Goal: Task Accomplishment & Management: Use online tool/utility

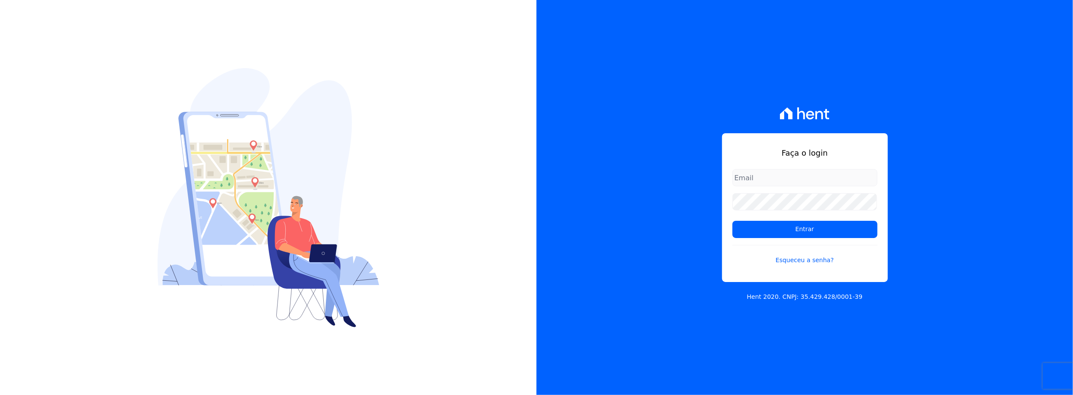
type input "rafael.souza@quattroconstrutora.com.br"
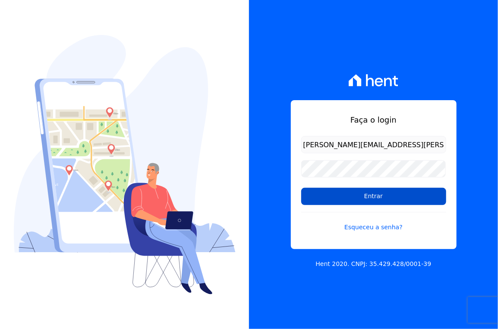
click at [378, 193] on input "Entrar" at bounding box center [373, 196] width 145 height 17
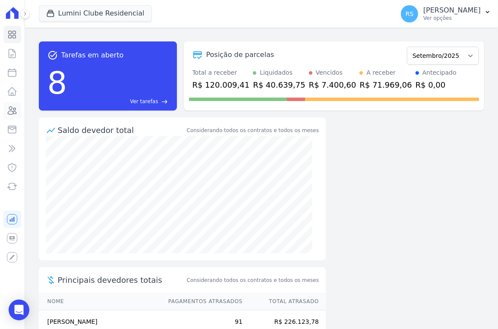
click at [13, 109] on icon at bounding box center [12, 111] width 9 height 8
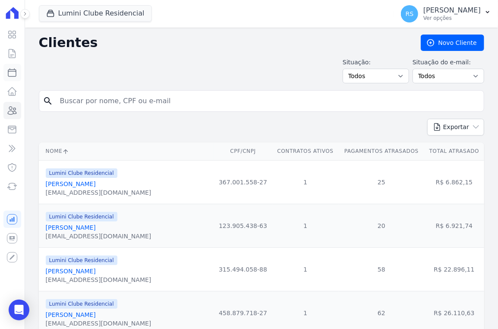
click at [9, 73] on icon at bounding box center [12, 72] width 10 height 10
select select
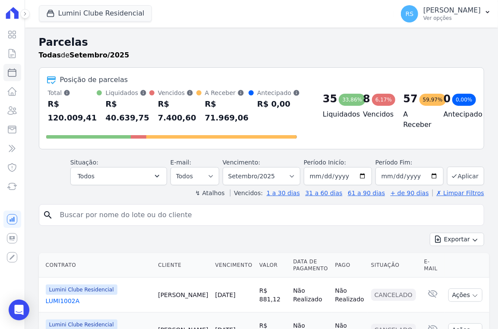
click at [98, 215] on input "search" at bounding box center [268, 214] width 426 height 17
type input "bianca luiza"
click at [125, 222] on input "bianca luiza" at bounding box center [268, 214] width 426 height 17
select select
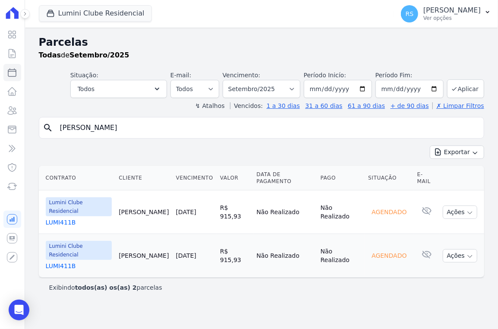
click at [194, 149] on div "Exportar Exportar PDF Exportar CSV" at bounding box center [262, 156] width 446 height 20
click at [120, 126] on input "bianca luiza" at bounding box center [268, 127] width 426 height 17
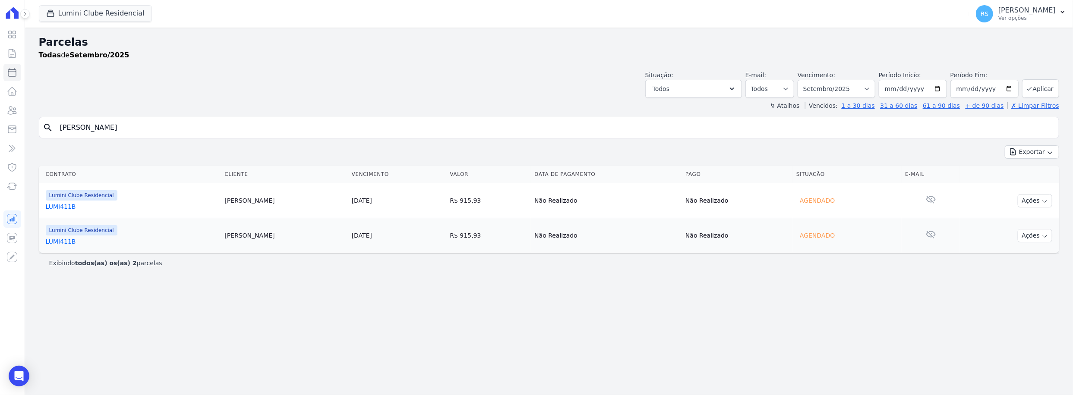
click at [324, 285] on div "Parcelas Todas de Setembro/2025 Situação: Agendado Em Aberto Pago Processando C…" at bounding box center [549, 212] width 1048 height 368
click at [60, 205] on link "LUMI411B" at bounding box center [132, 206] width 172 height 9
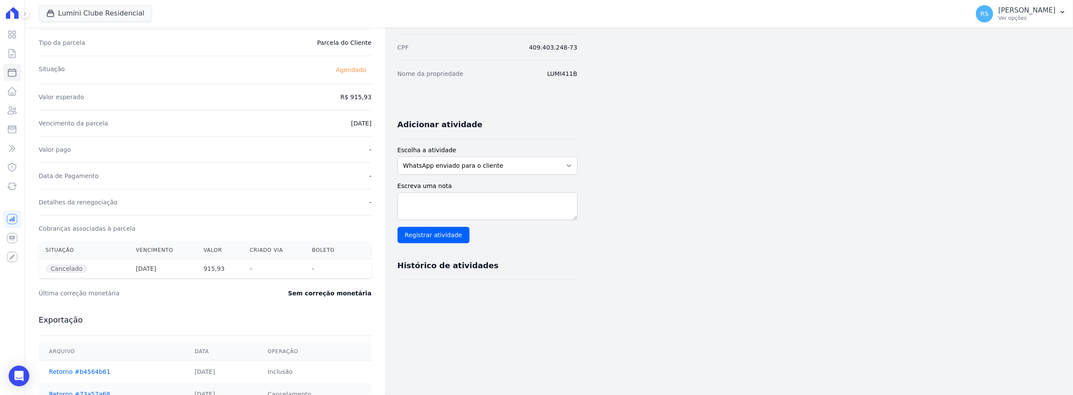
scroll to position [173, 0]
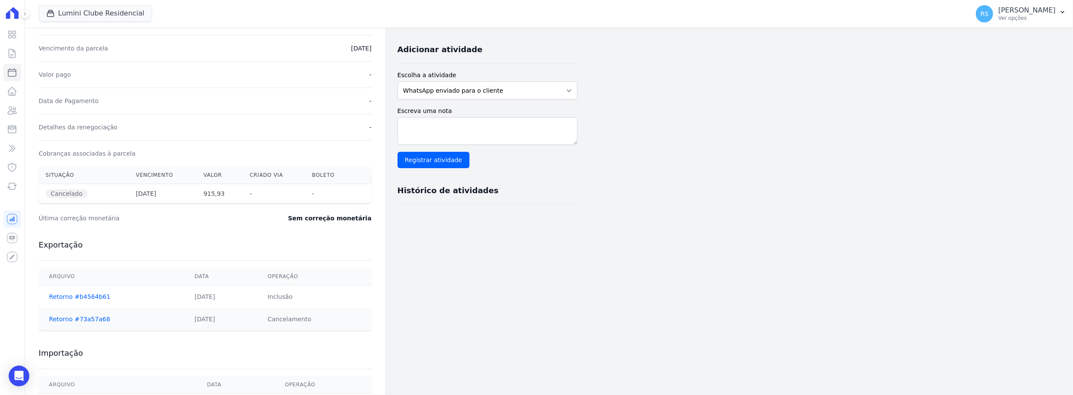
select select
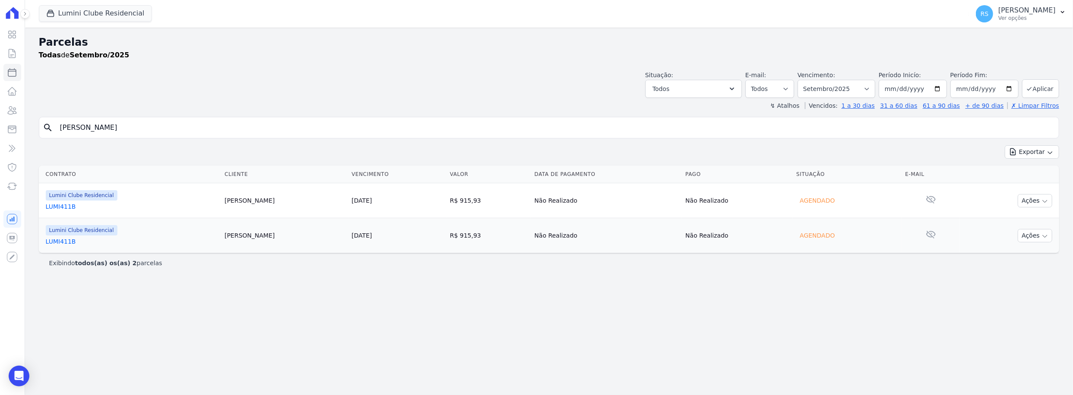
click at [63, 240] on link "LUMI411B" at bounding box center [132, 241] width 172 height 9
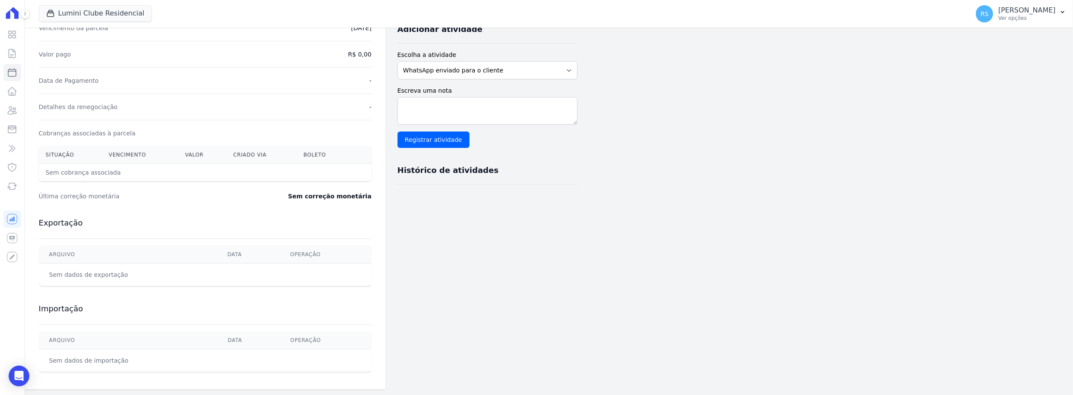
scroll to position [194, 0]
select select
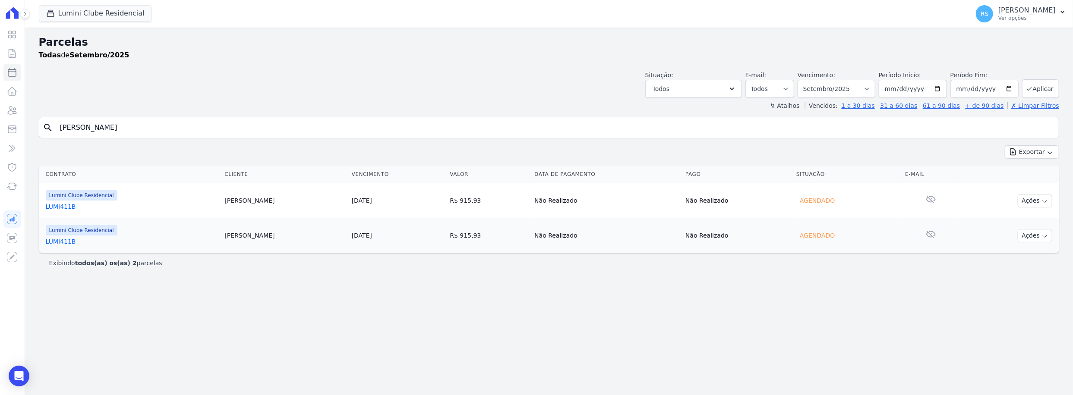
click at [68, 206] on link "LUMI411B" at bounding box center [132, 206] width 172 height 9
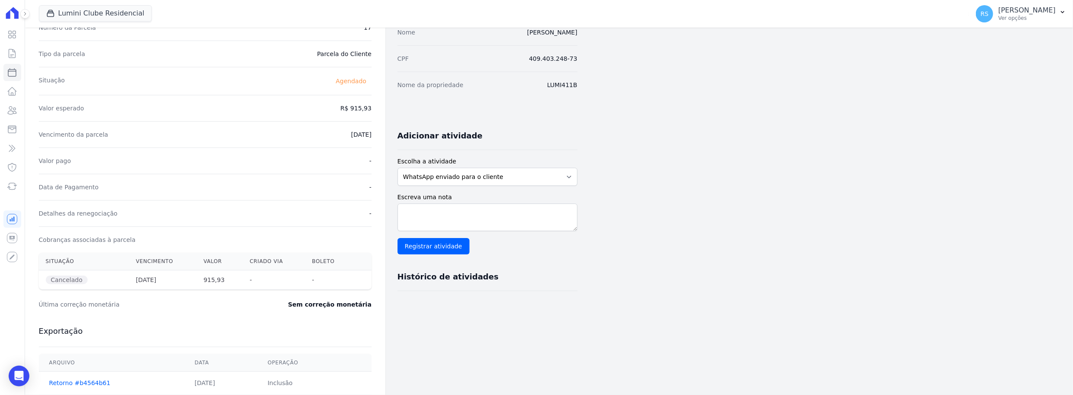
scroll to position [173, 0]
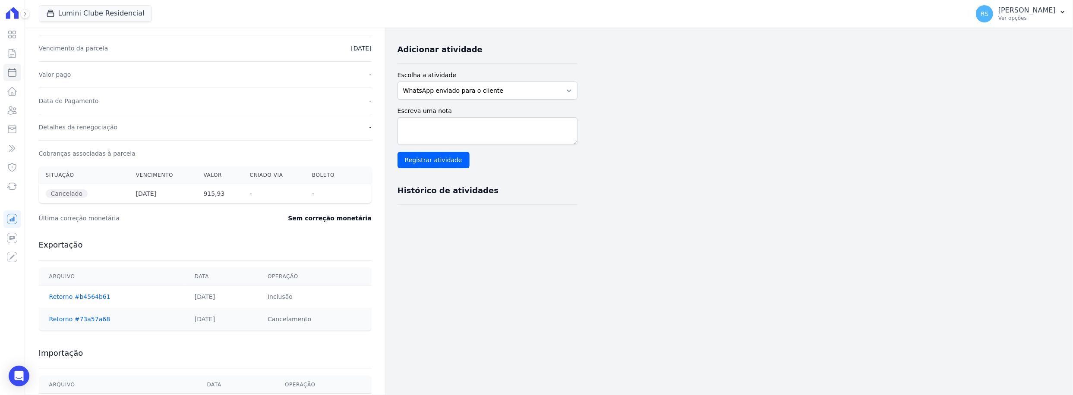
click at [498, 274] on div "Dados do cliente Nome BIANCA LUIZA GONÇALVES MOREIRA CPF 409.403.248-73 Nome da…" at bounding box center [488, 161] width 180 height 531
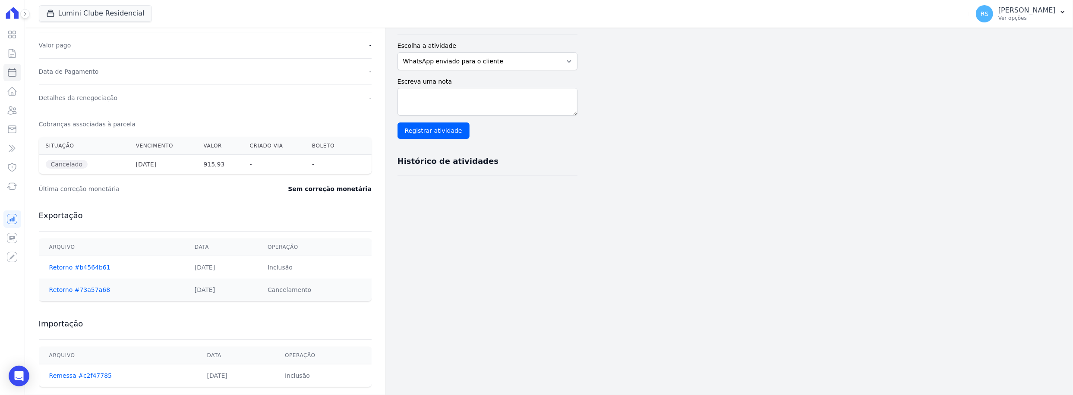
scroll to position [218, 0]
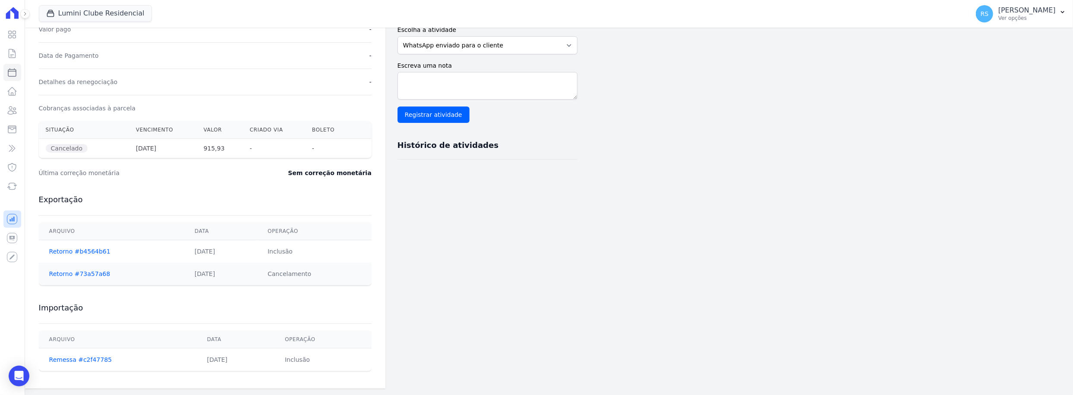
click at [10, 218] on icon at bounding box center [12, 219] width 10 height 10
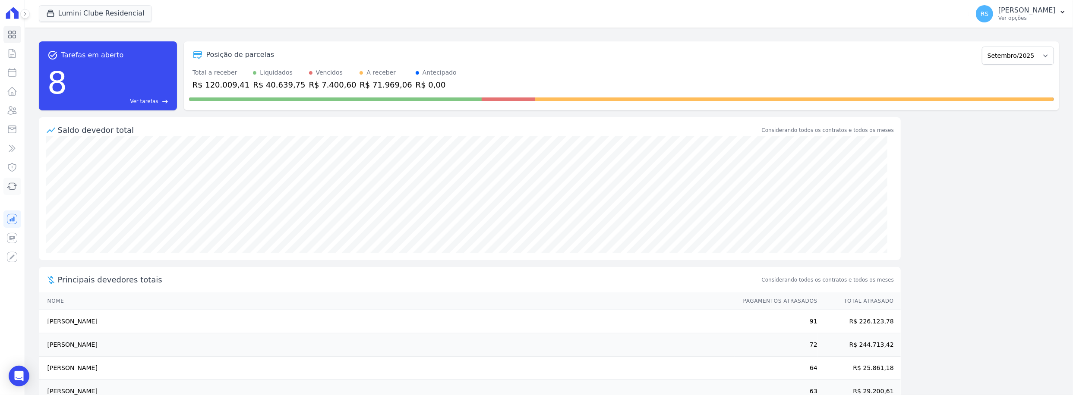
click at [14, 184] on icon at bounding box center [12, 186] width 10 height 10
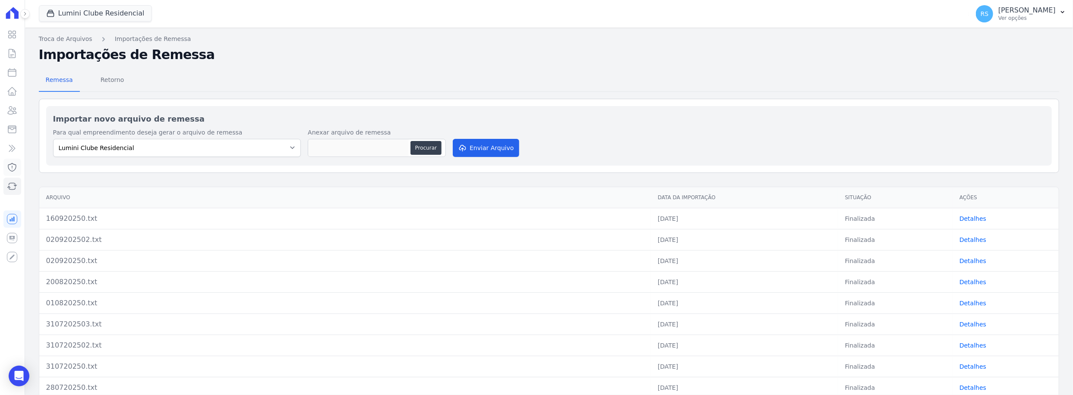
click at [12, 165] on icon at bounding box center [12, 167] width 10 height 10
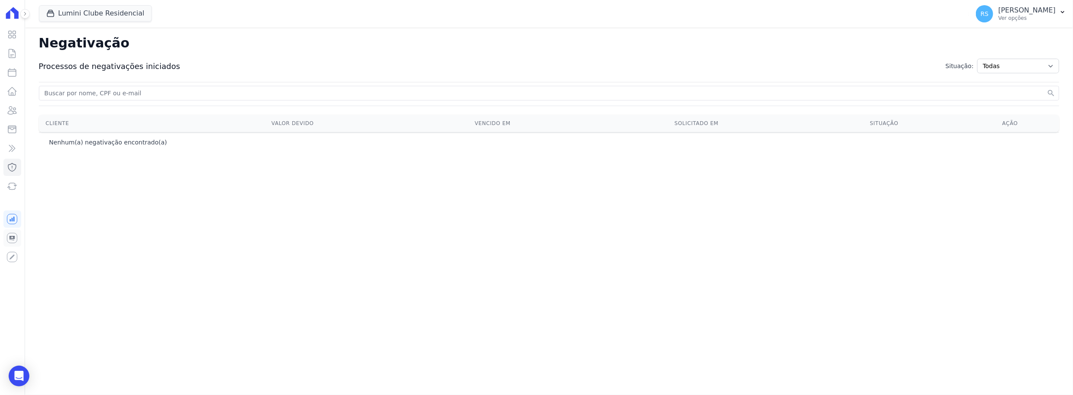
drag, startPoint x: 12, startPoint y: 237, endPoint x: 13, endPoint y: 243, distance: 6.2
click at [13, 237] on icon at bounding box center [12, 238] width 10 height 10
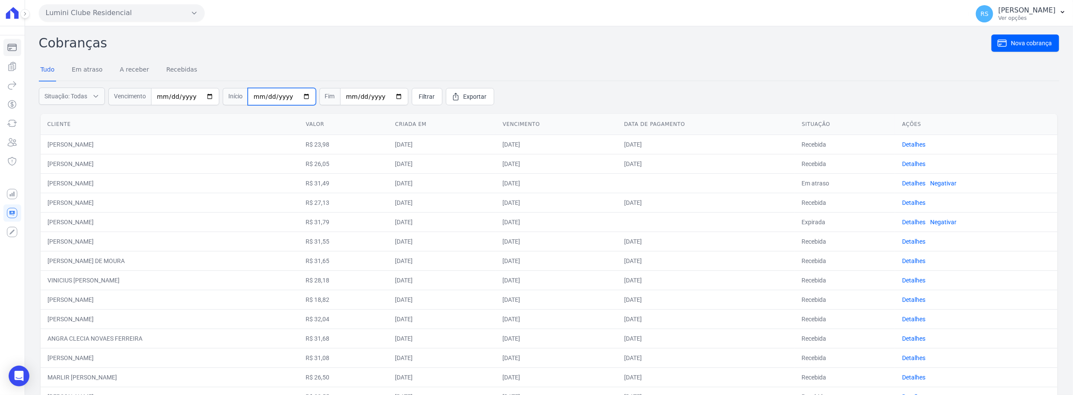
click at [251, 99] on input "date" at bounding box center [282, 96] width 68 height 17
click at [206, 97] on input "date" at bounding box center [185, 96] width 68 height 17
type input "[DATE]"
click at [417, 90] on link "Filtrar" at bounding box center [427, 96] width 31 height 17
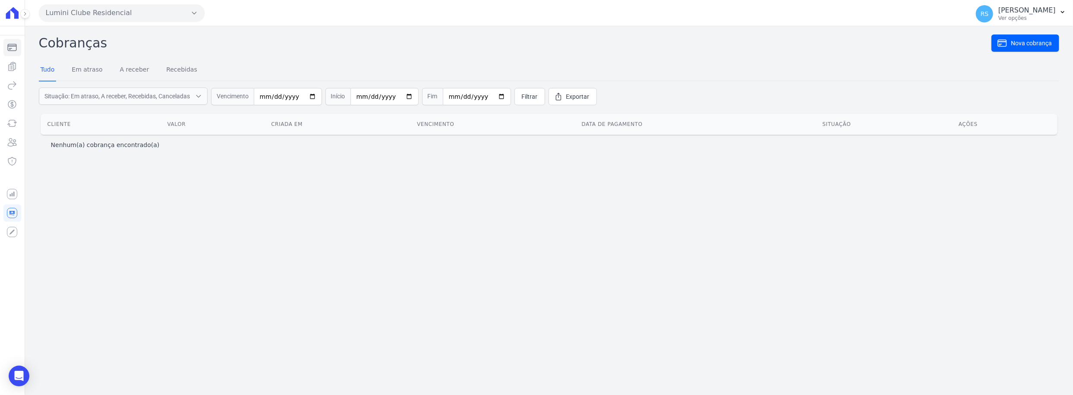
click at [325, 47] on h2 "Cobranças" at bounding box center [515, 42] width 953 height 19
click at [91, 67] on link "Em atraso" at bounding box center [87, 70] width 34 height 22
click at [128, 70] on link "A receber" at bounding box center [134, 70] width 33 height 22
click at [174, 68] on link "Recebidas" at bounding box center [182, 70] width 35 height 22
click at [525, 69] on nav "Tudo Em atraso A receber Recebidas" at bounding box center [549, 71] width 1021 height 22
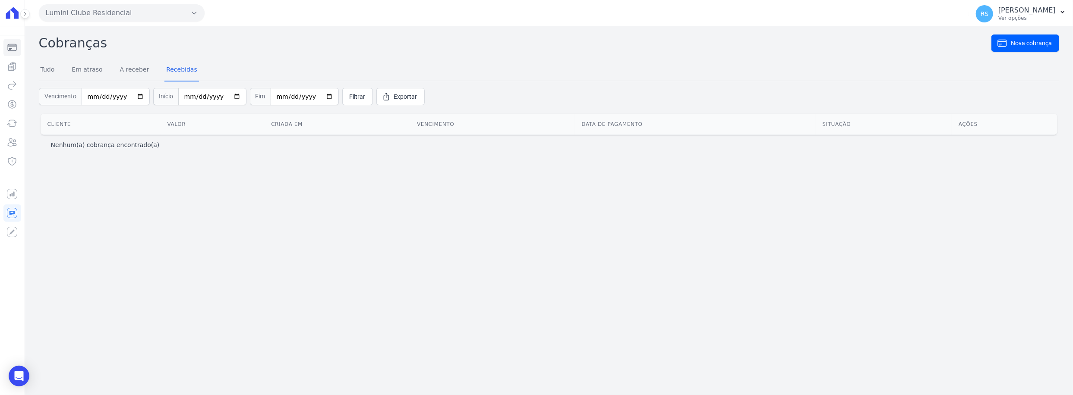
click at [468, 51] on h2 "Cobranças" at bounding box center [515, 42] width 953 height 19
click at [240, 60] on nav "Tudo Em atraso A receber Recebidas" at bounding box center [549, 71] width 1021 height 22
click at [130, 9] on button "Lumini Clube Residencial" at bounding box center [122, 12] width 166 height 17
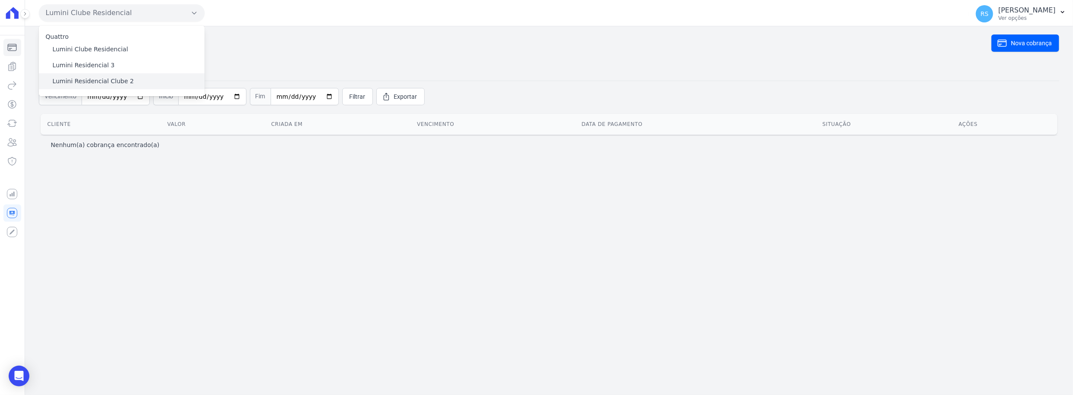
click at [103, 79] on label "Lumini Residencial Clube 2" at bounding box center [93, 81] width 81 height 9
click at [0, 0] on input "Lumini Residencial Clube 2" at bounding box center [0, 0] width 0 height 0
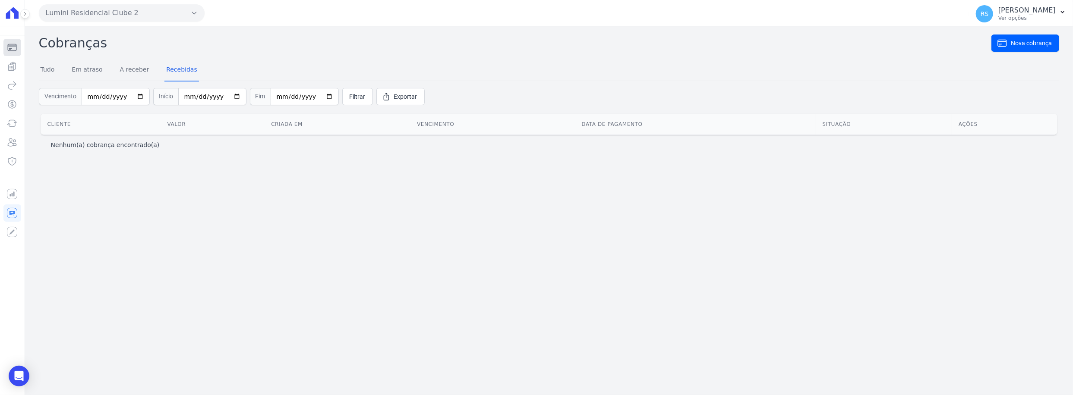
click at [14, 45] on icon "Sidebar" at bounding box center [12, 47] width 10 height 10
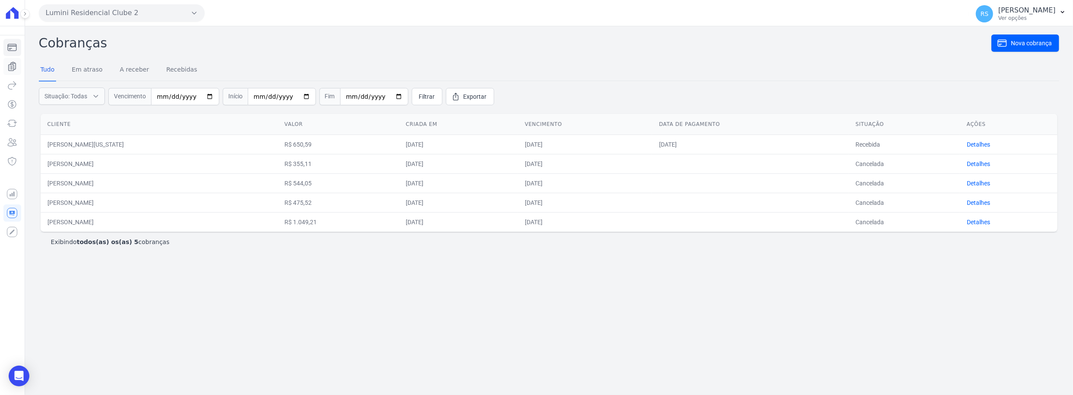
click at [14, 66] on icon "Sidebar" at bounding box center [12, 66] width 10 height 10
click at [12, 45] on icon "Sidebar" at bounding box center [12, 47] width 10 height 10
click at [10, 64] on icon "Sidebar" at bounding box center [12, 66] width 7 height 9
click at [95, 15] on button "Lumini Residencial Clube 2" at bounding box center [122, 12] width 166 height 17
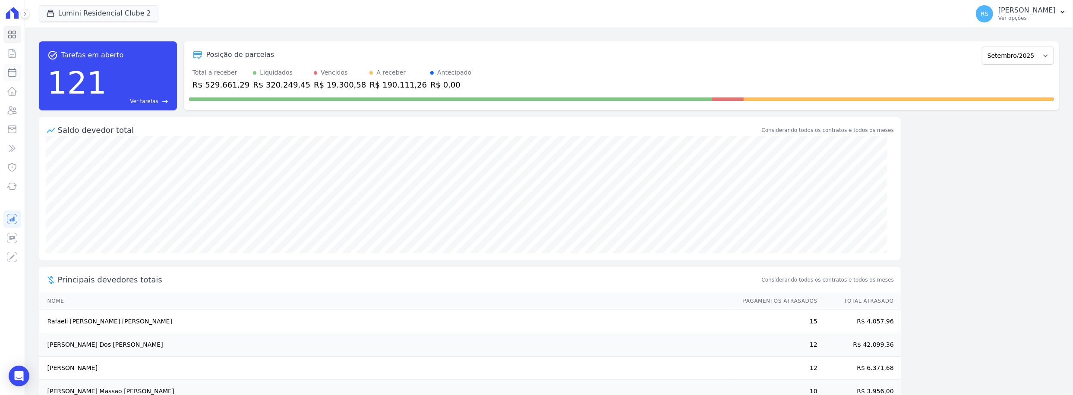
click at [17, 73] on link "Parcelas" at bounding box center [12, 72] width 18 height 17
select select
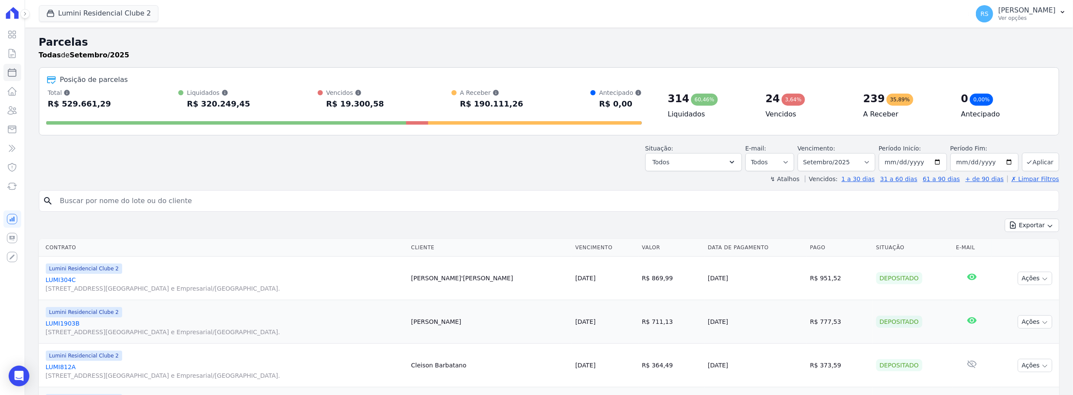
click at [587, 199] on input "search" at bounding box center [555, 201] width 1001 height 17
type input "igor"
select select
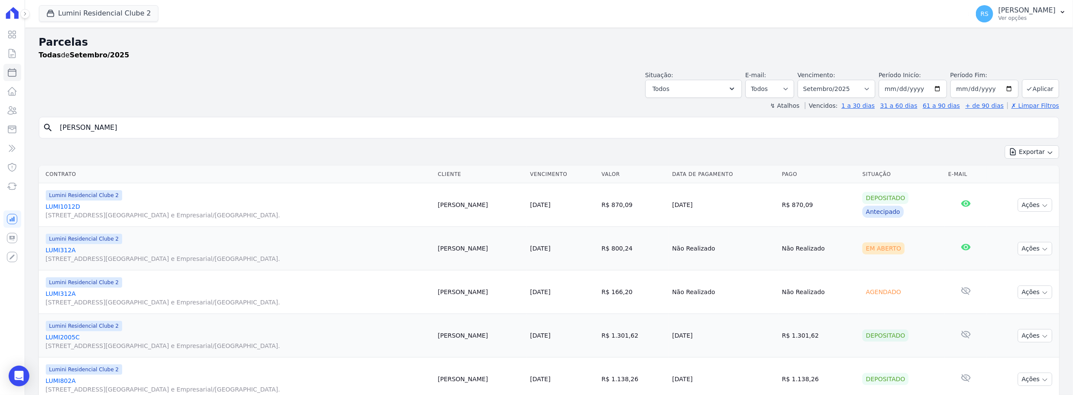
click at [97, 122] on input "igor" at bounding box center [555, 127] width 1001 height 17
type input "igor ho"
select select
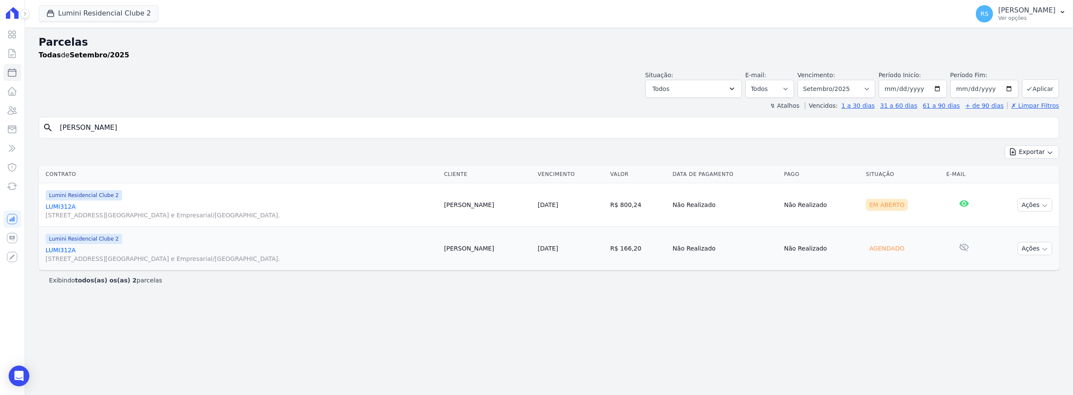
click at [69, 204] on link "LUMI312A Alameda Rio Negro, 503, Sala 207, Alphaville Centro Industrial e Empre…" at bounding box center [242, 210] width 392 height 17
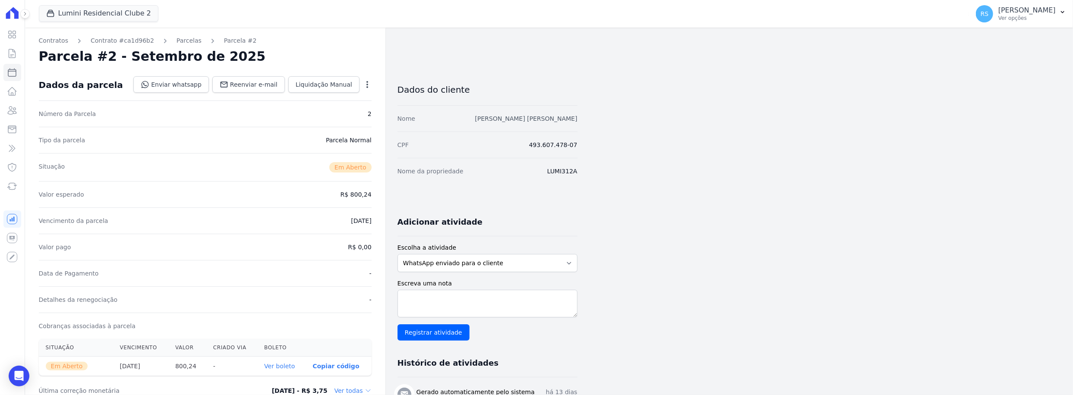
click at [511, 118] on link "LAIS SANTOS CONSTANTINO" at bounding box center [526, 118] width 102 height 7
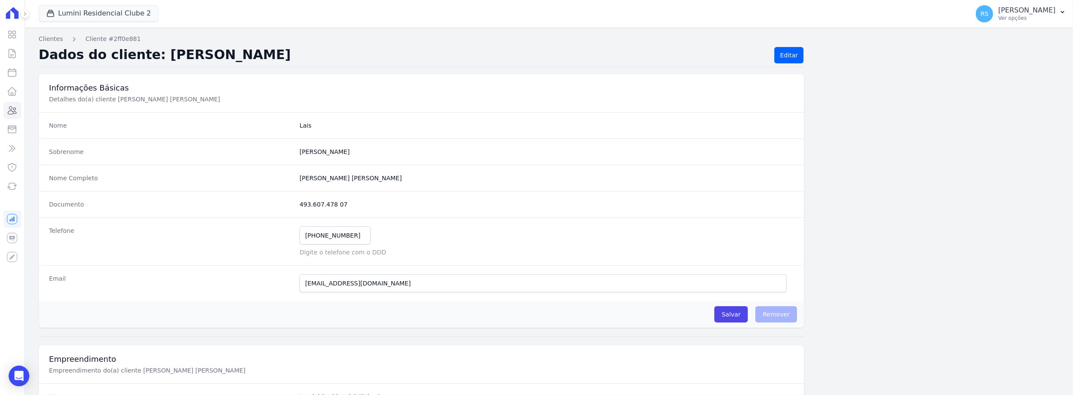
click at [462, 198] on div "Documento 493.607.478 07" at bounding box center [422, 204] width 766 height 26
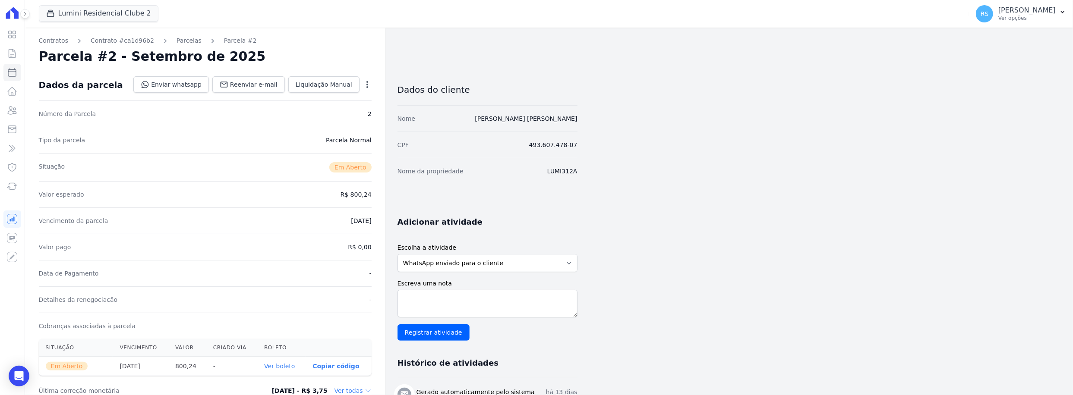
select select
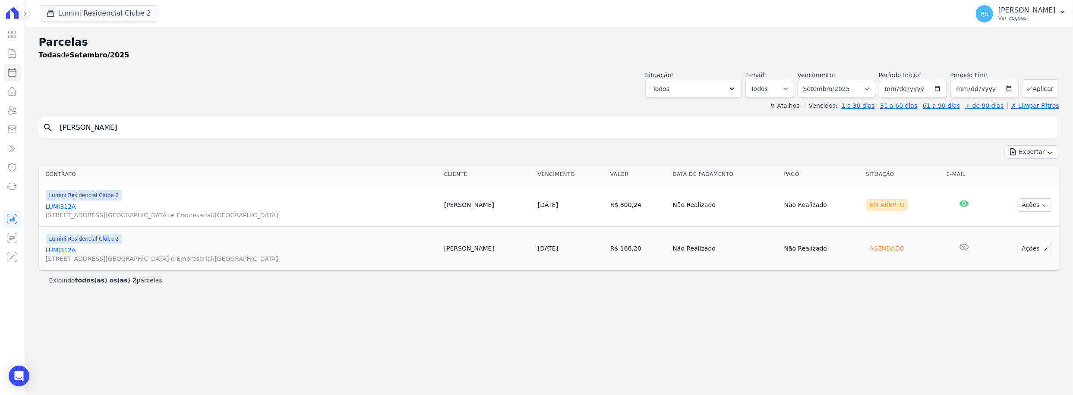
click at [54, 205] on link "LUMI312A Alameda Rio Negro, 503, Sala 207, Alphaville Centro Industrial e Empre…" at bounding box center [242, 210] width 392 height 17
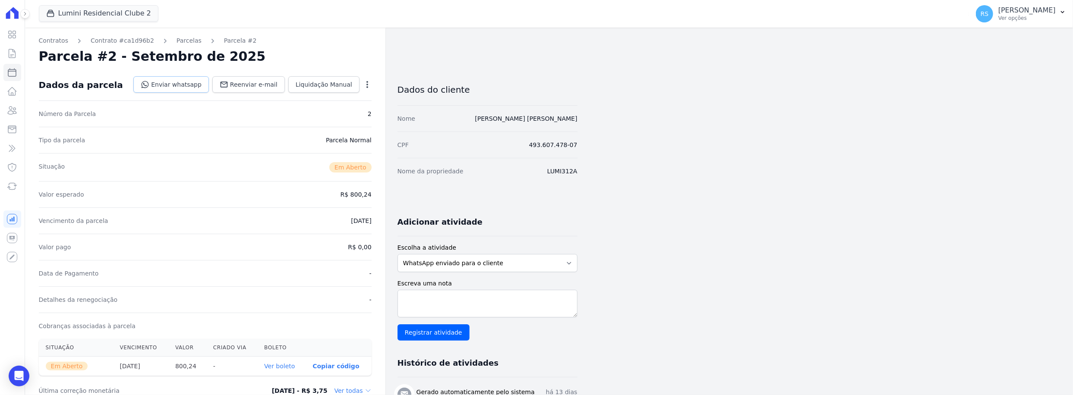
click at [189, 83] on link "Enviar whatsapp" at bounding box center [171, 84] width 76 height 16
